Goal: Task Accomplishment & Management: Use online tool/utility

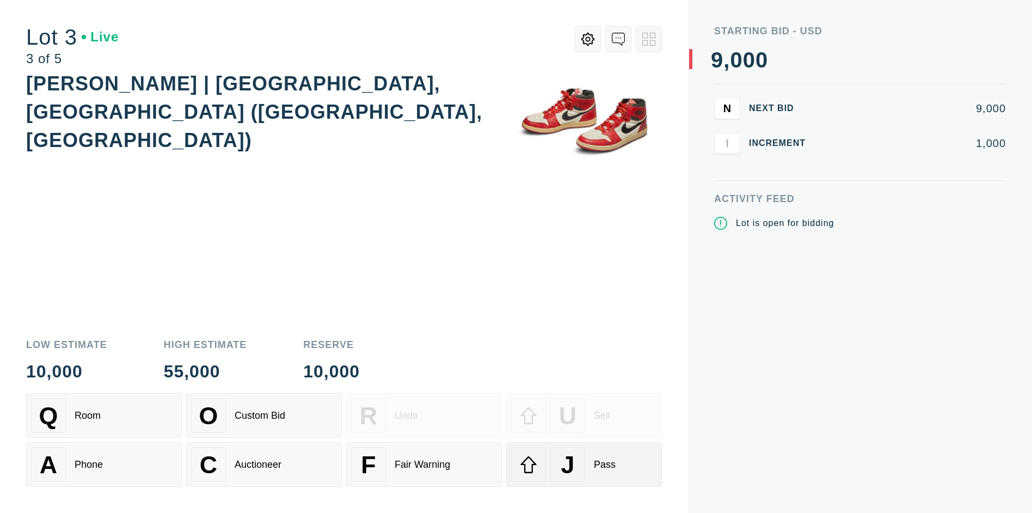
click at [584, 464] on div "J" at bounding box center [567, 464] width 35 height 35
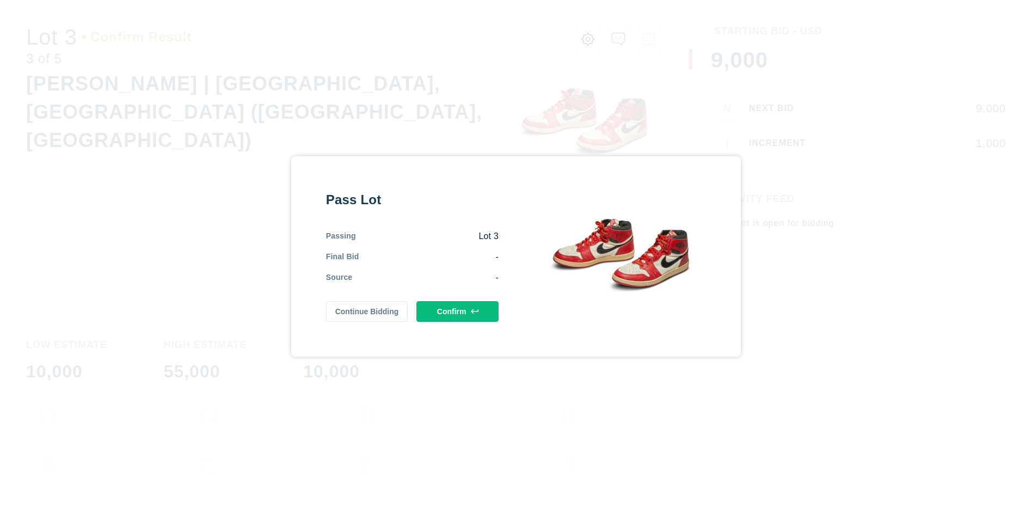
click at [457, 311] on button "Confirm" at bounding box center [457, 311] width 82 height 21
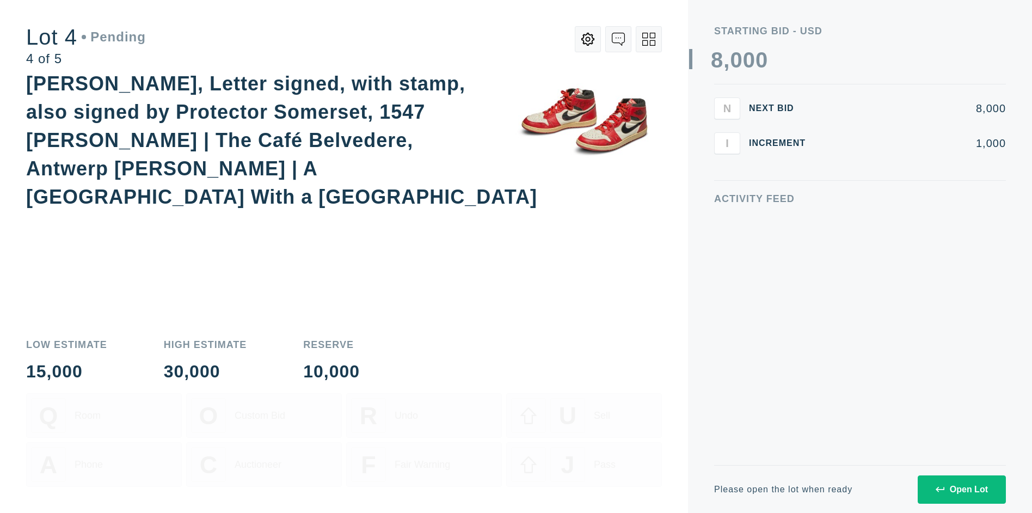
click at [649, 39] on icon at bounding box center [648, 39] width 13 height 13
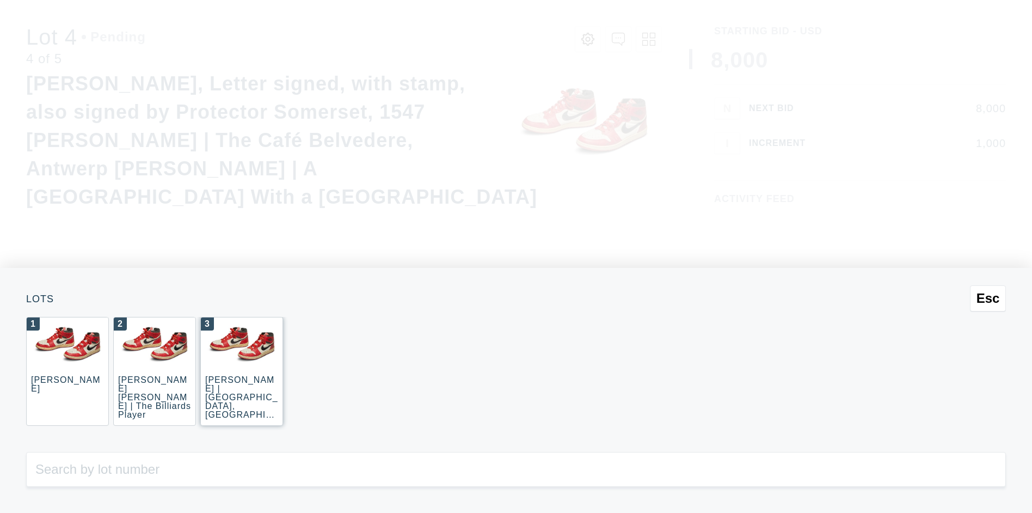
click at [242, 371] on div "3 [PERSON_NAME] | [GEOGRAPHIC_DATA], [GEOGRAPHIC_DATA] ([GEOGRAPHIC_DATA], [GEO…" at bounding box center [241, 371] width 83 height 109
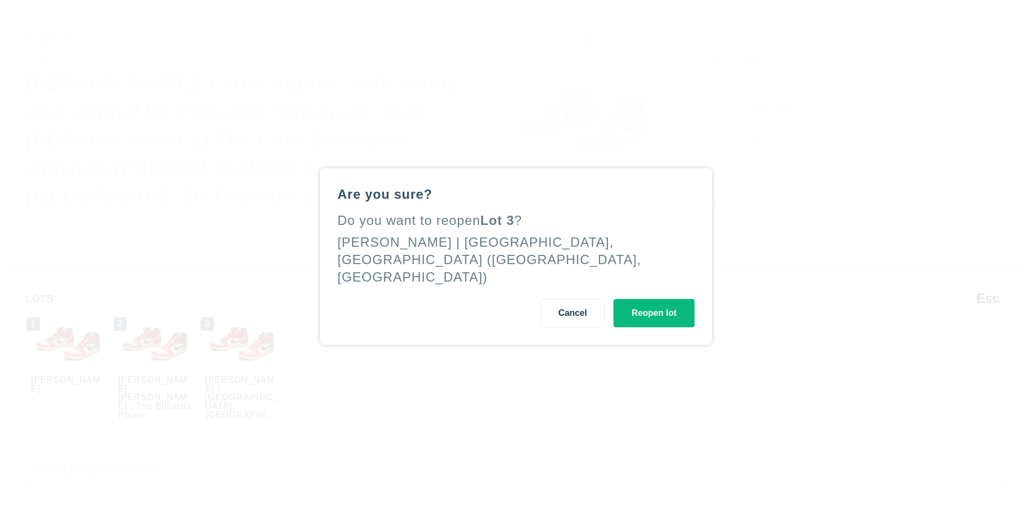
click at [654, 304] on button "Reopen lot" at bounding box center [653, 313] width 81 height 28
